Goal: Task Accomplishment & Management: Use online tool/utility

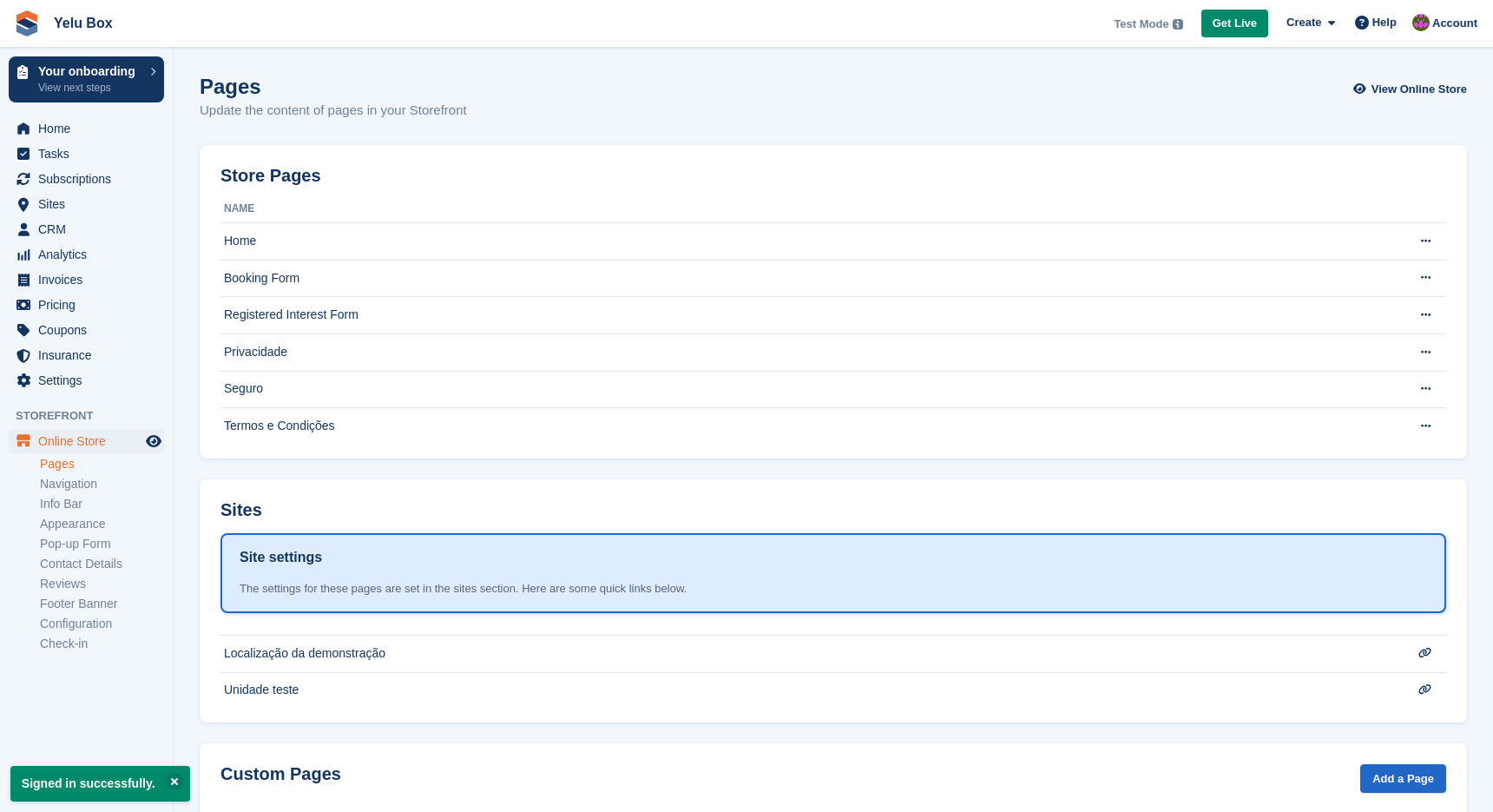
click at [76, 468] on link "Pages" at bounding box center [102, 463] width 124 height 17
click at [100, 436] on span "Online Store" at bounding box center [89, 440] width 104 height 24
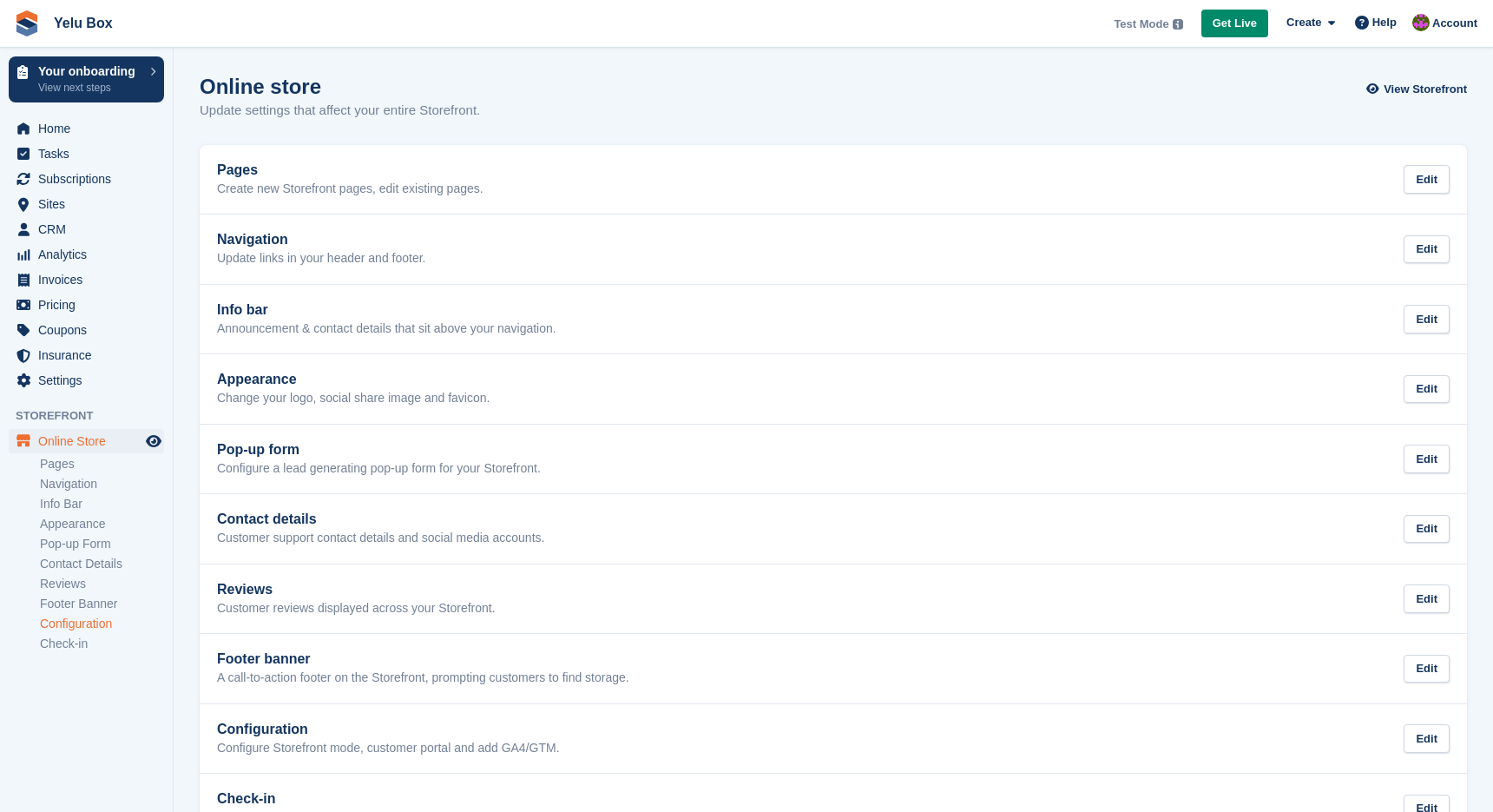
click at [72, 622] on link "Configuration" at bounding box center [102, 624] width 124 height 17
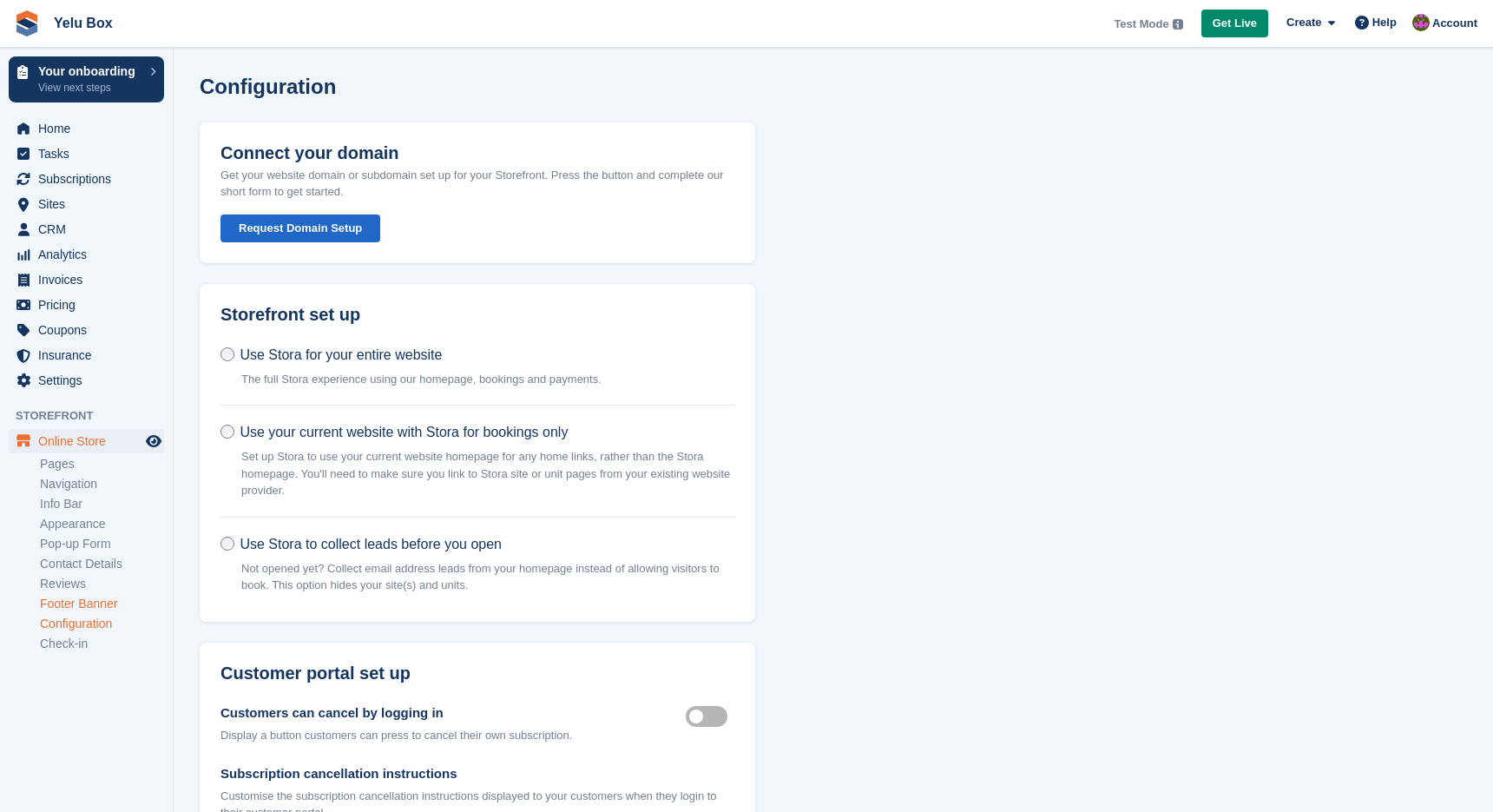
click at [79, 600] on link "Footer Banner" at bounding box center [102, 603] width 124 height 17
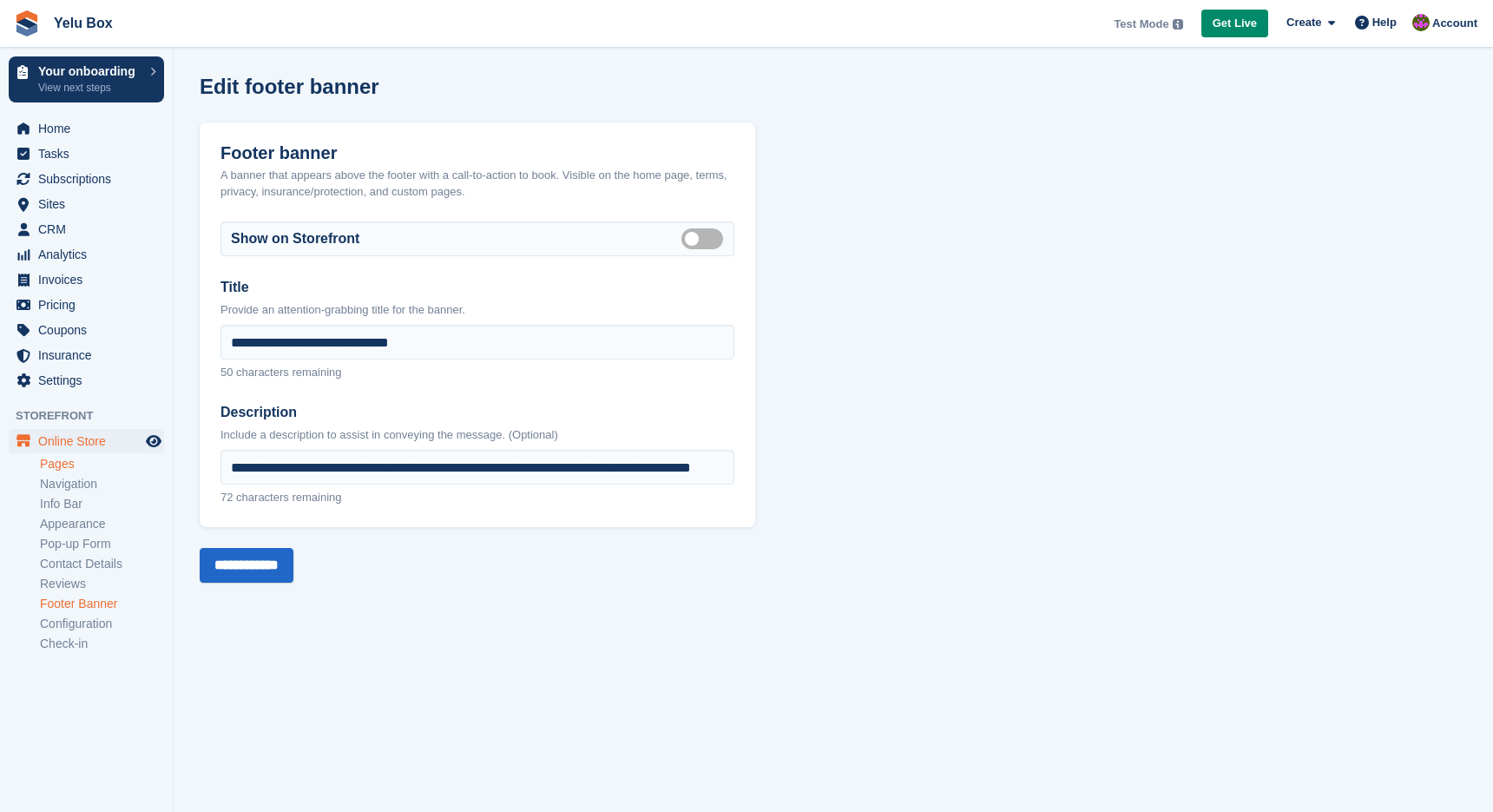
click at [116, 469] on link "Pages" at bounding box center [102, 463] width 124 height 17
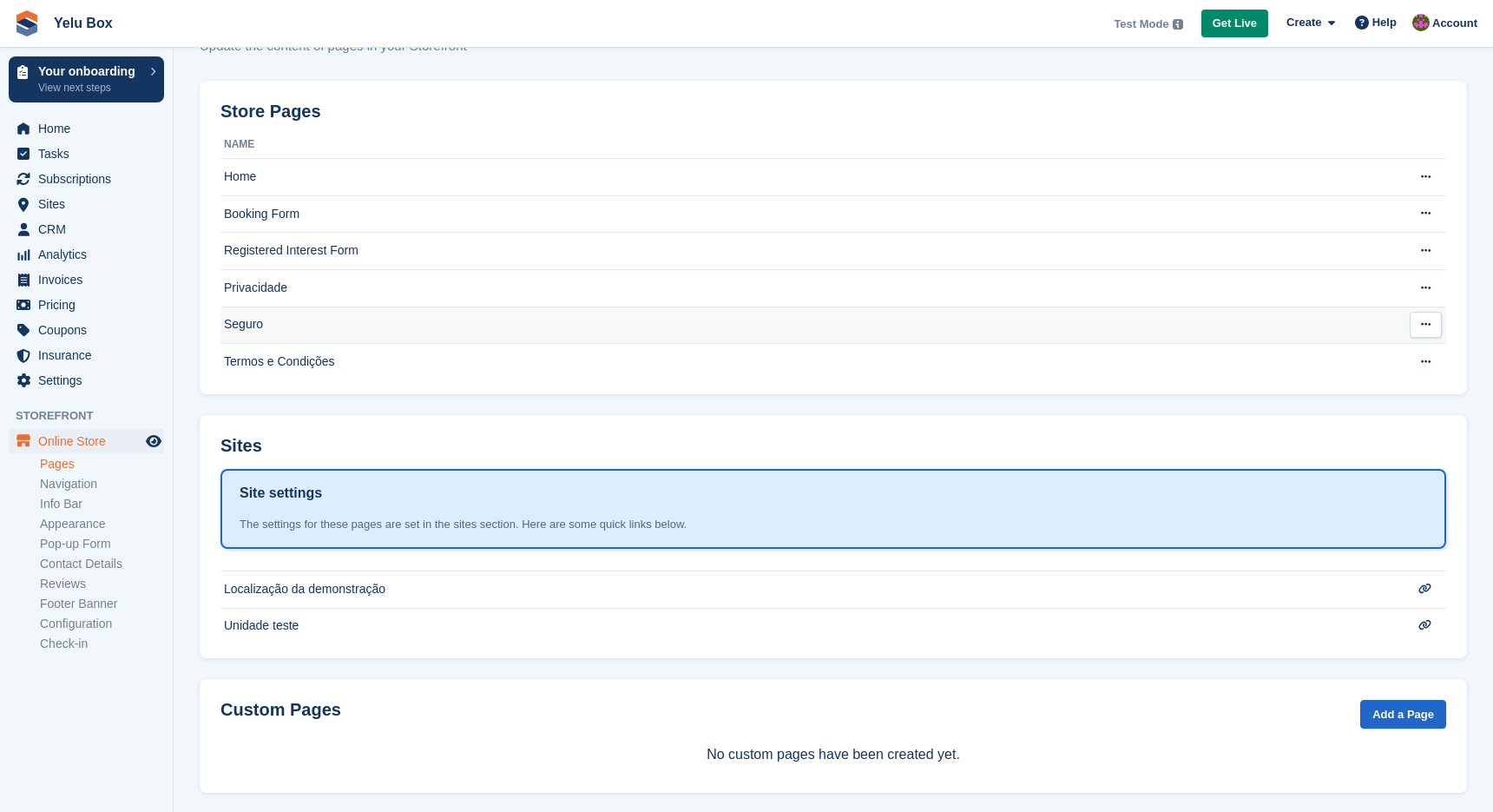
scroll to position [81, 0]
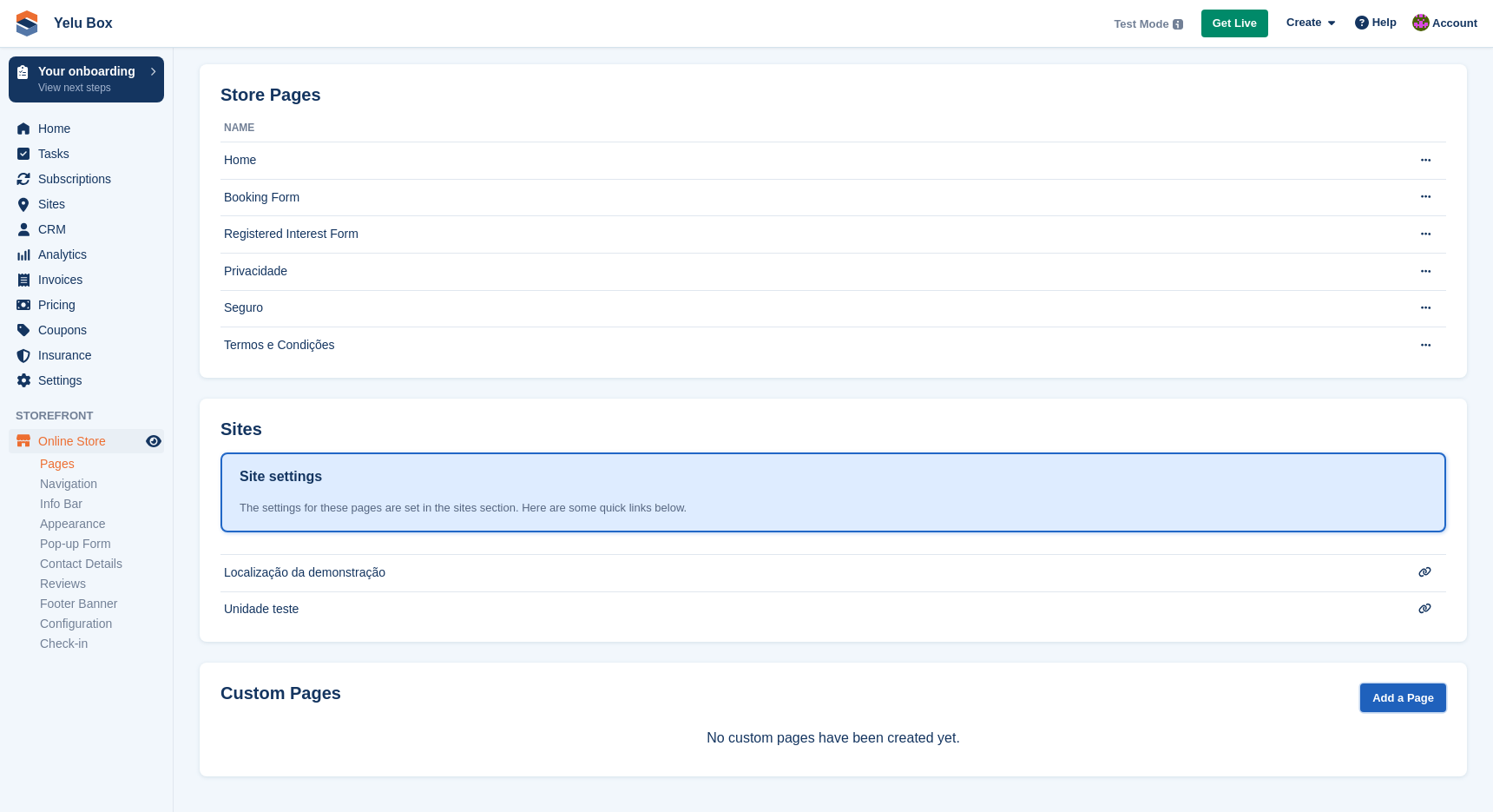
click at [1406, 699] on link "Add a Page" at bounding box center [1403, 696] width 85 height 28
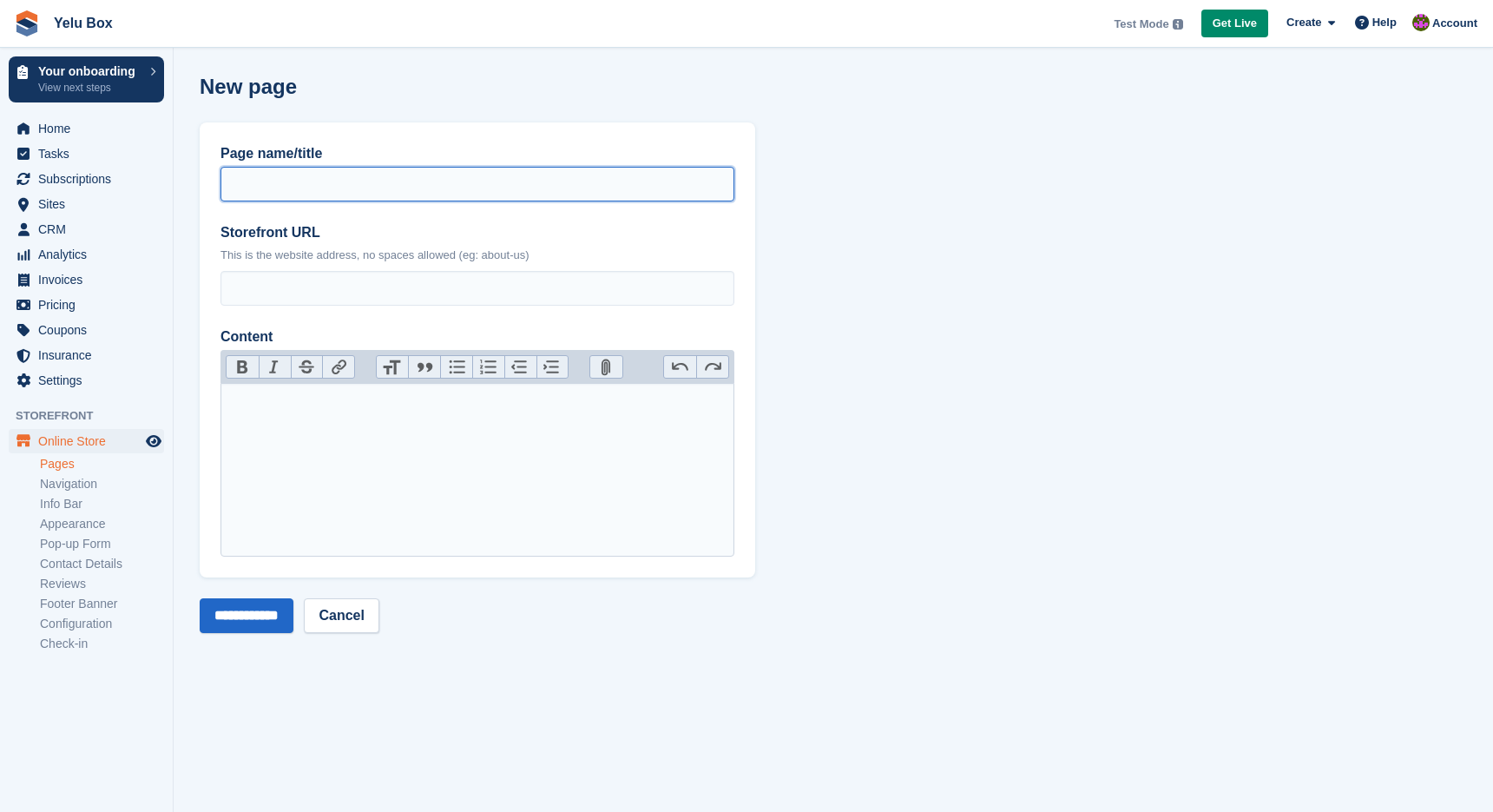
click at [402, 184] on input "Page name/title" at bounding box center [477, 185] width 514 height 35
click at [104, 208] on span "Sites" at bounding box center [89, 204] width 104 height 24
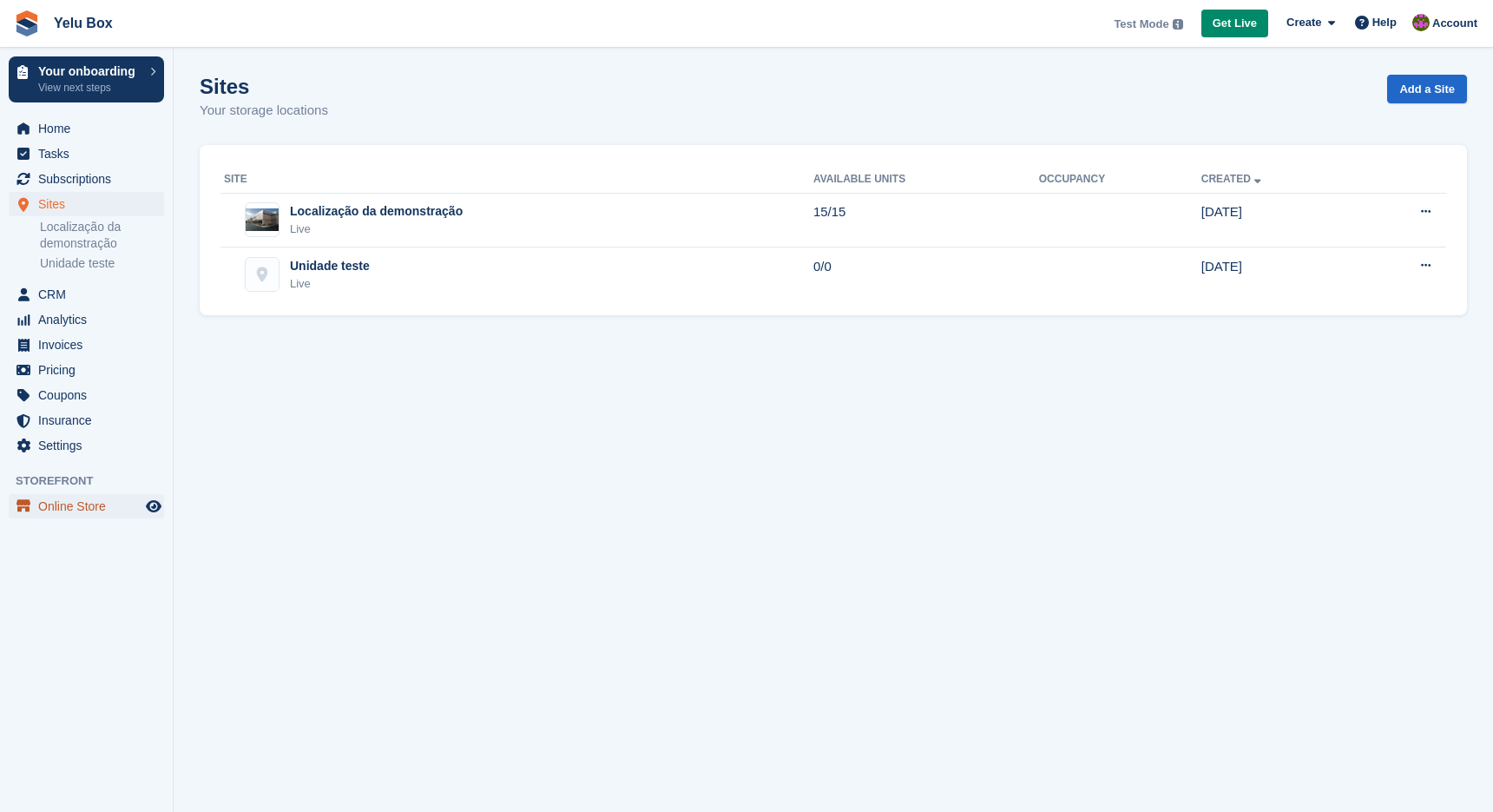
click at [68, 502] on span "Online Store" at bounding box center [89, 506] width 104 height 24
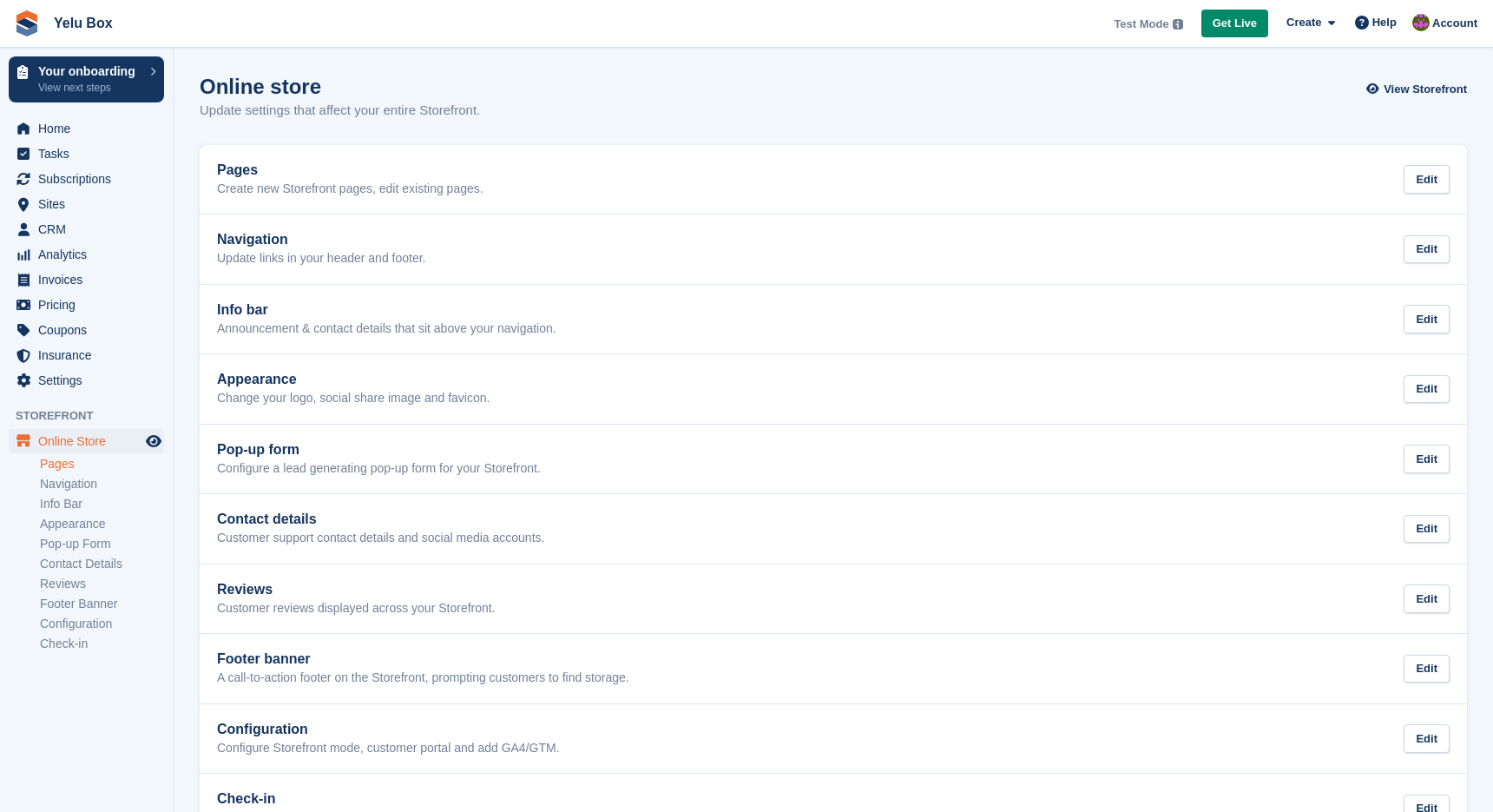
click at [77, 461] on link "Pages" at bounding box center [102, 463] width 124 height 17
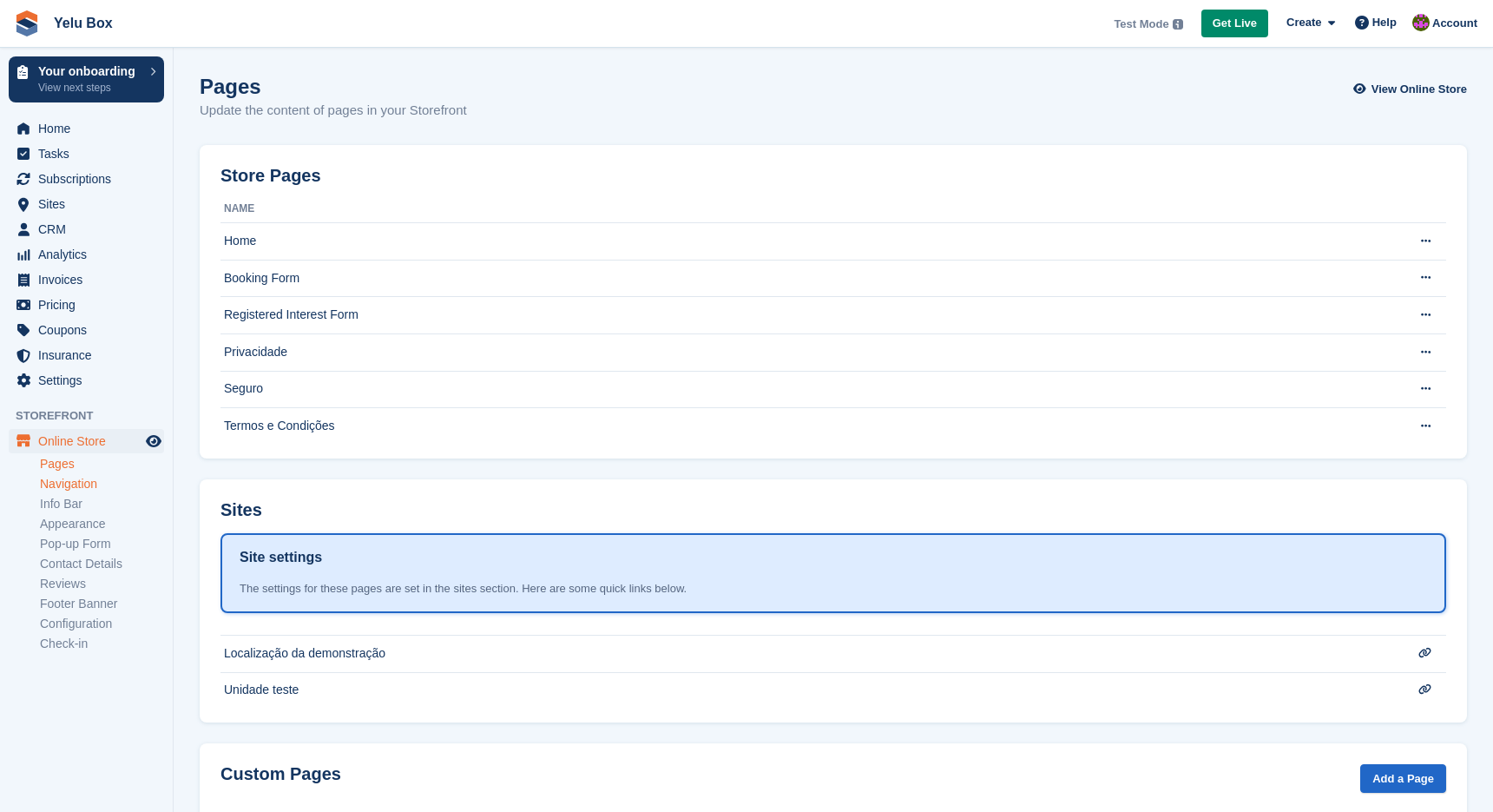
click at [73, 478] on link "Navigation" at bounding box center [102, 484] width 124 height 17
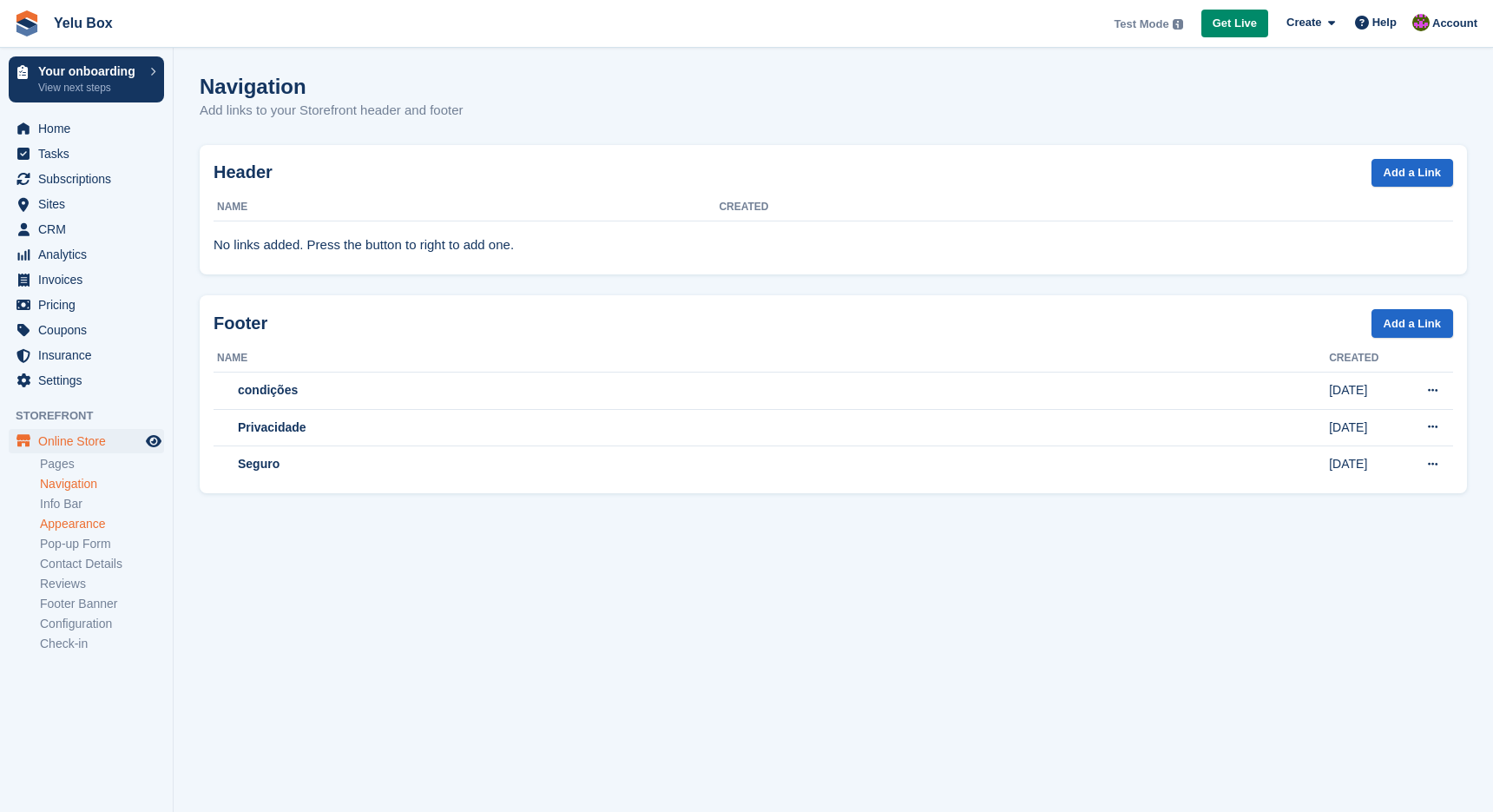
click at [76, 519] on link "Appearance" at bounding box center [102, 524] width 124 height 17
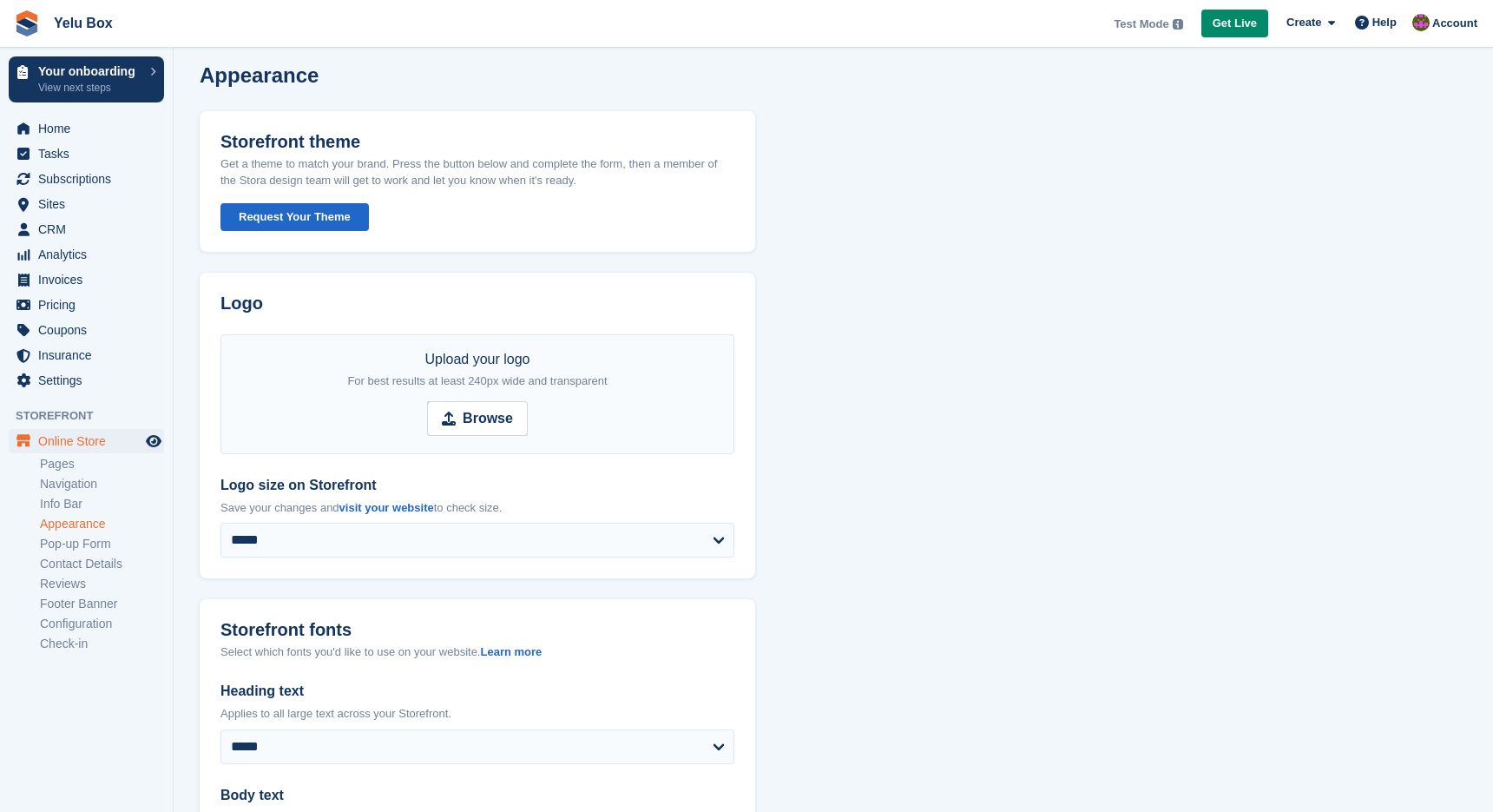
scroll to position [11, 0]
click at [281, 208] on button "Request Your Theme" at bounding box center [294, 218] width 149 height 28
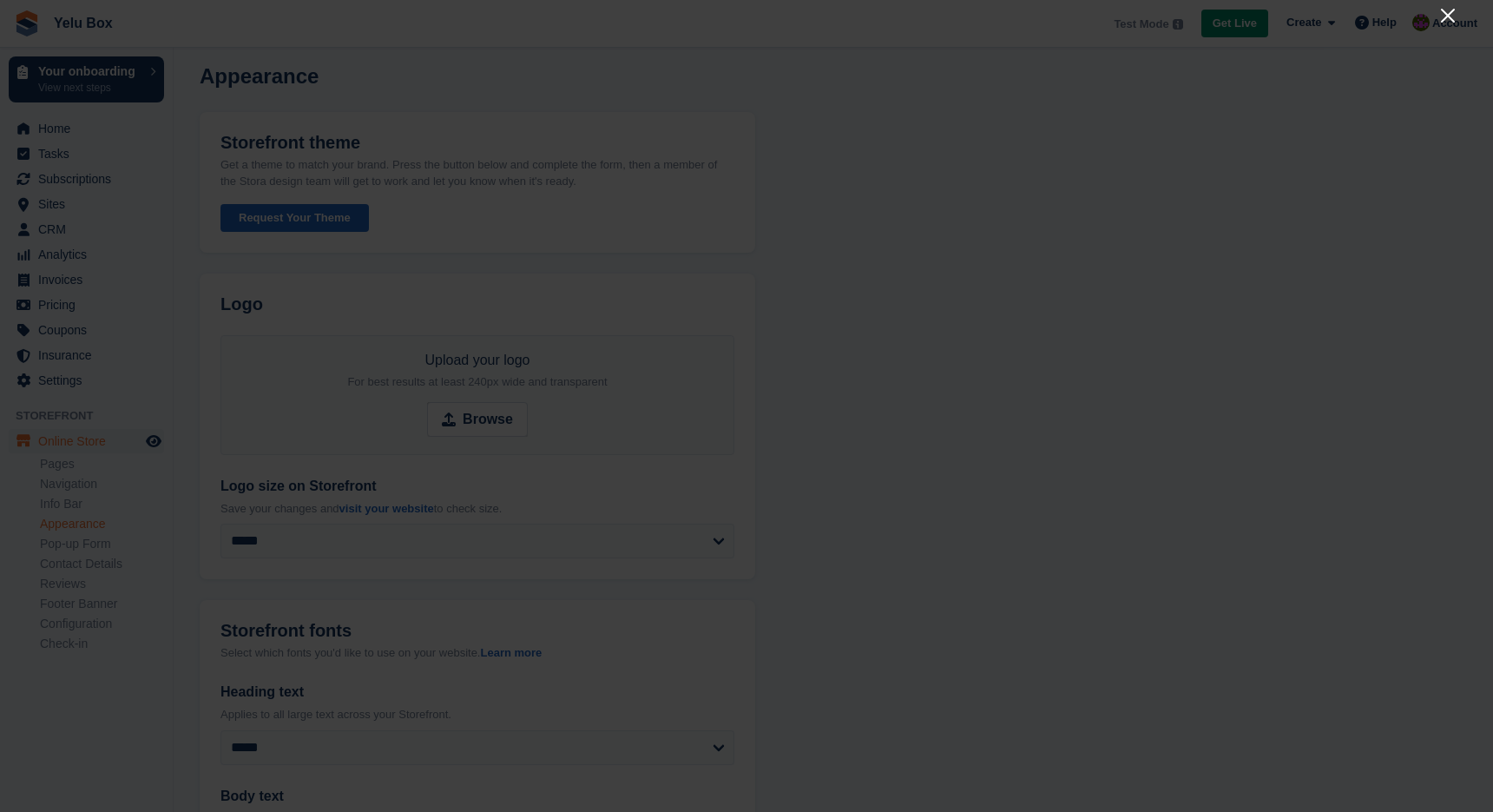
click at [1452, 15] on icon "Close" at bounding box center [1447, 15] width 20 height 20
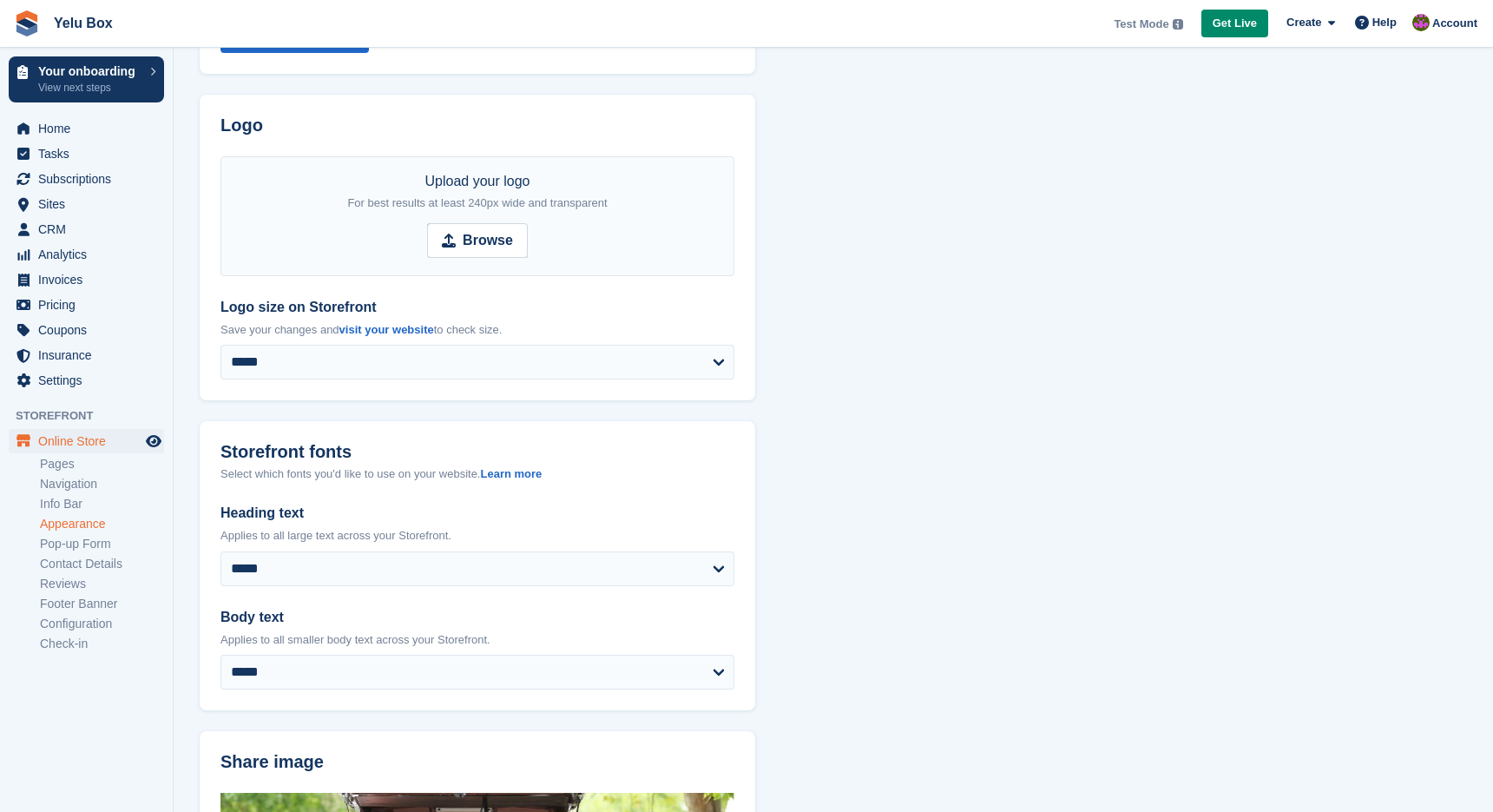
scroll to position [0, 0]
